Goal: Navigation & Orientation: Find specific page/section

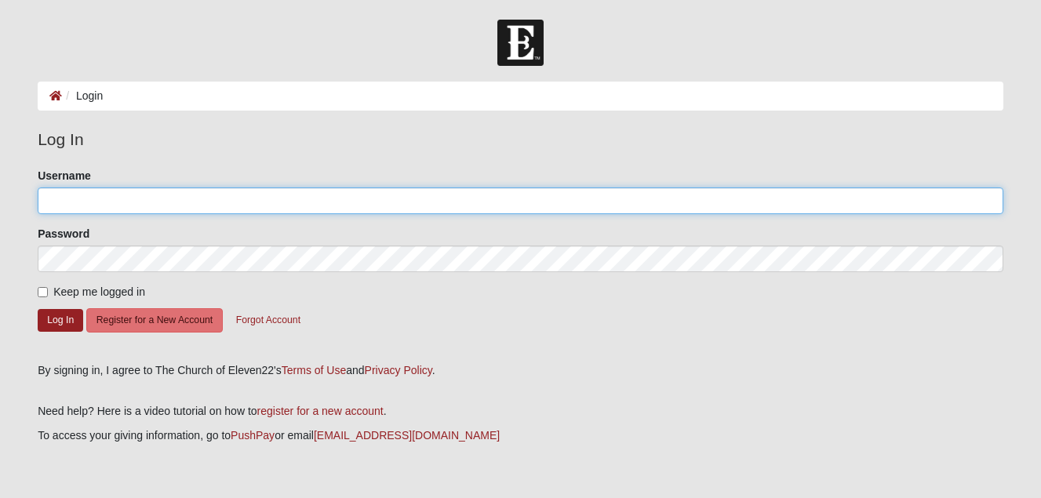
click at [333, 201] on input "Username" at bounding box center [521, 201] width 966 height 27
type input "jstafford"
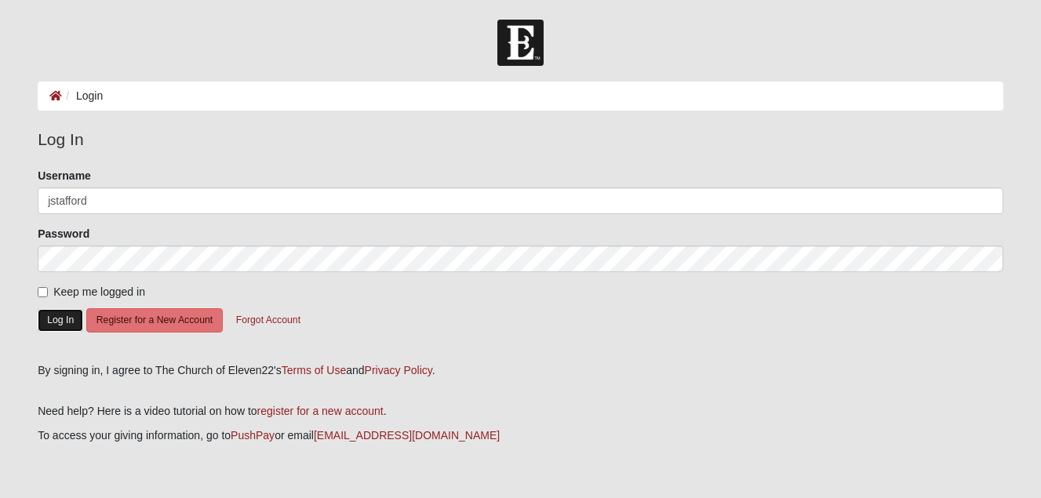
click at [68, 322] on button "Log In" at bounding box center [61, 320] width 46 height 23
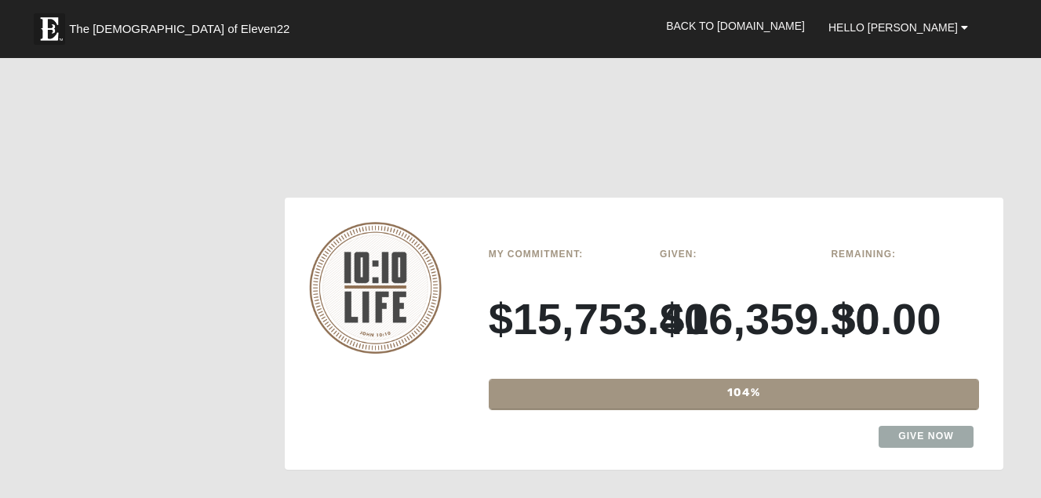
scroll to position [1970, 0]
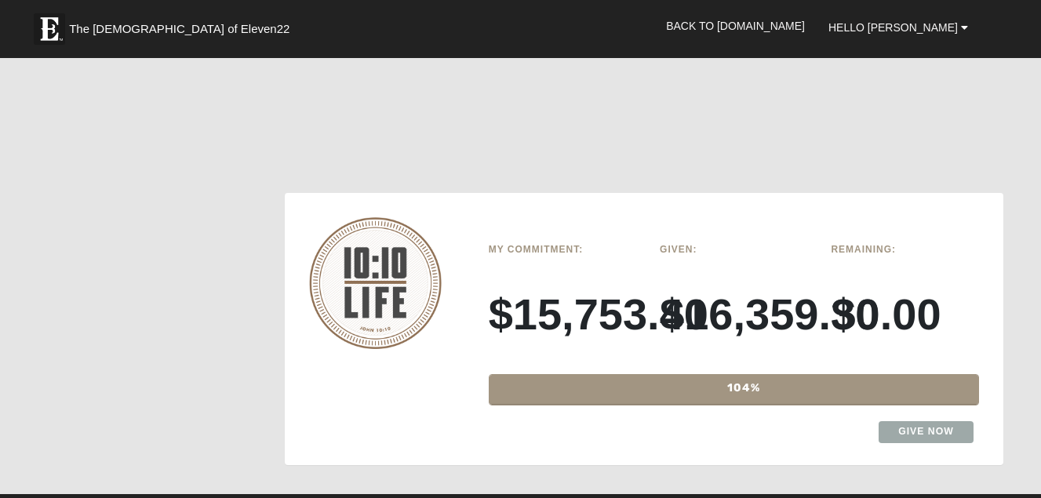
click at [631, 375] on div "104%" at bounding box center [744, 390] width 509 height 30
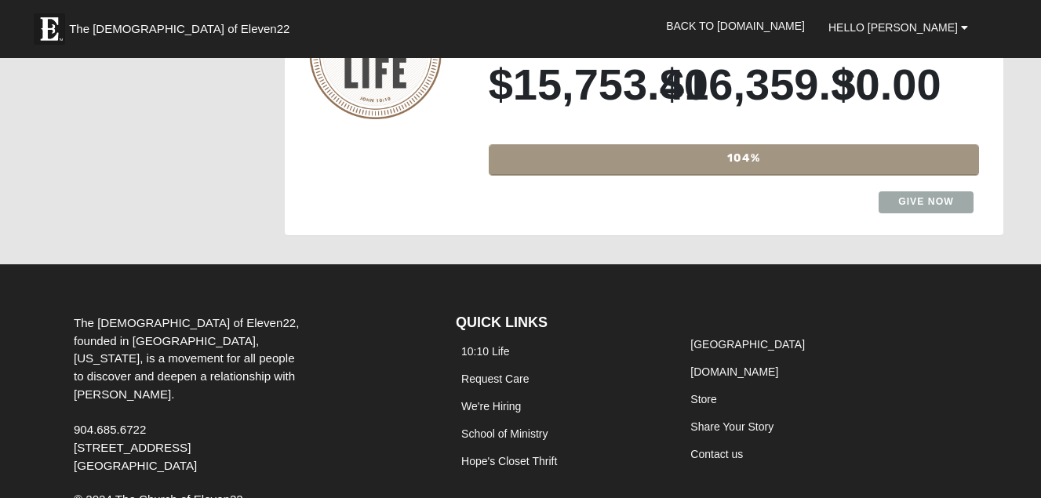
scroll to position [2205, 0]
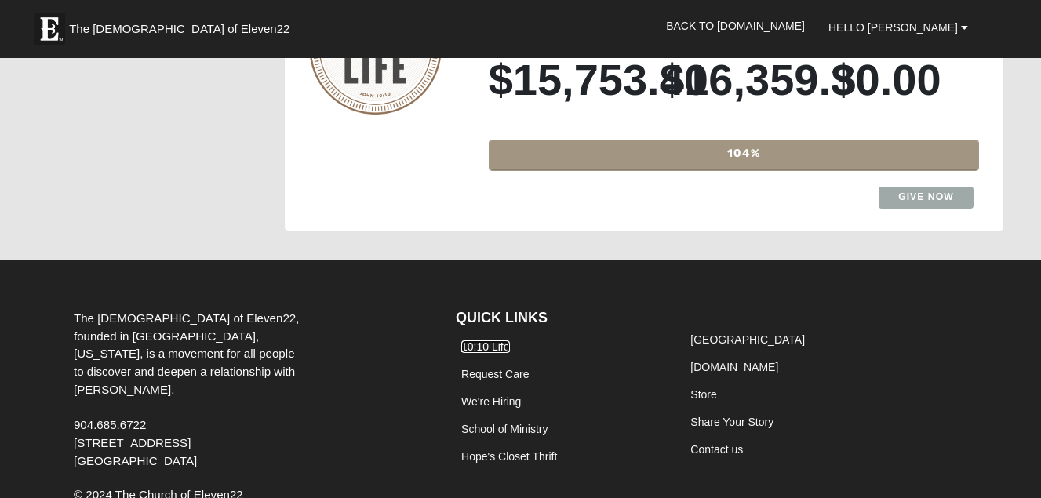
click at [499, 341] on link "10:10 Life" at bounding box center [485, 347] width 49 height 13
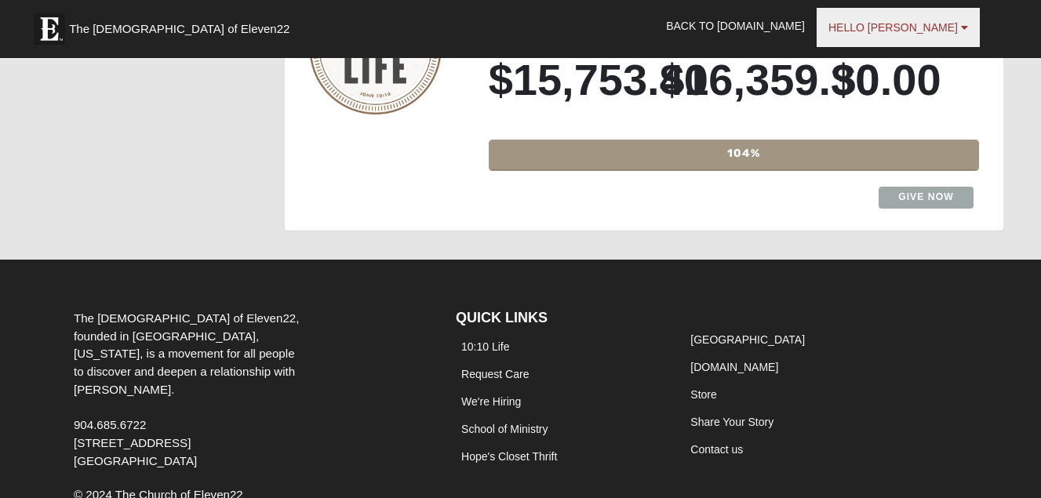
click at [935, 25] on span "Hello Jennifer" at bounding box center [893, 27] width 129 height 13
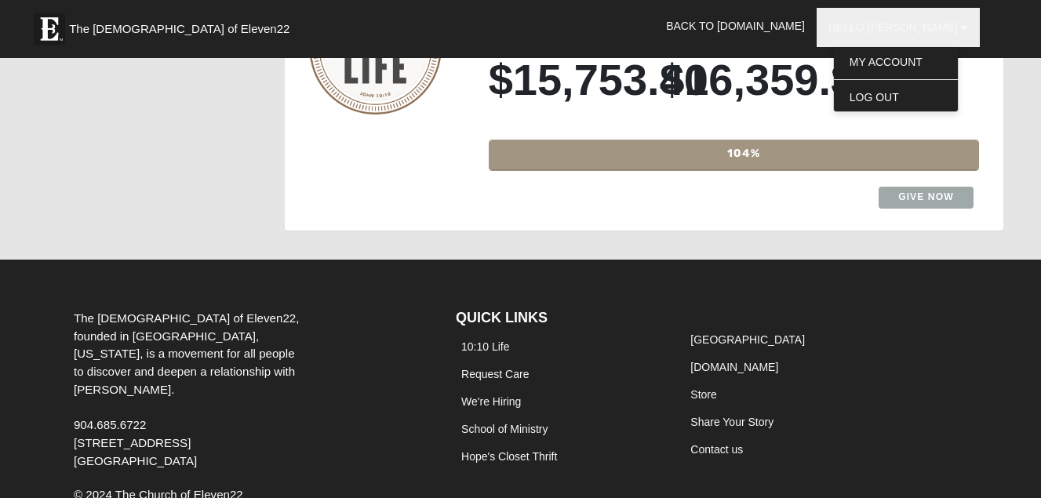
click at [826, 381] on li "Store" at bounding box center [788, 394] width 206 height 27
